Goal: Navigation & Orientation: Understand site structure

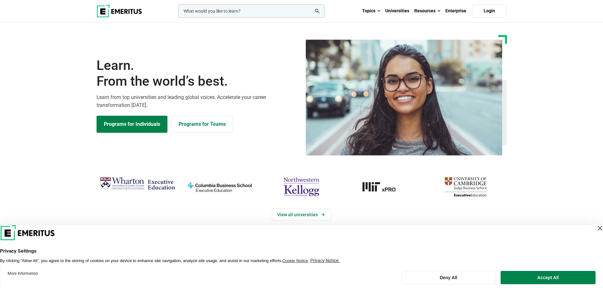
click at [141, 9] on img at bounding box center [119, 11] width 46 height 13
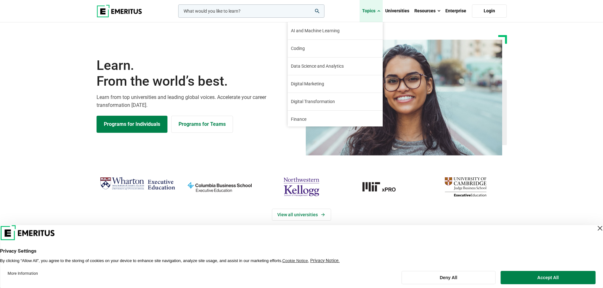
click at [372, 7] on link "Topics" at bounding box center [370, 11] width 23 height 22
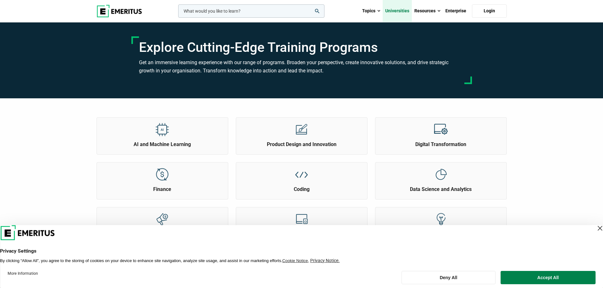
click at [403, 13] on link "Universities" at bounding box center [396, 11] width 29 height 22
